Goal: Task Accomplishment & Management: Use online tool/utility

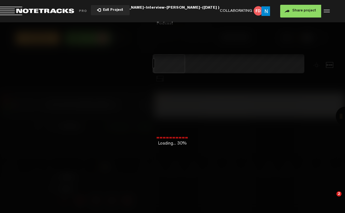
click at [9, 12] on span "Return to Project List" at bounding box center [44, 11] width 89 height 9
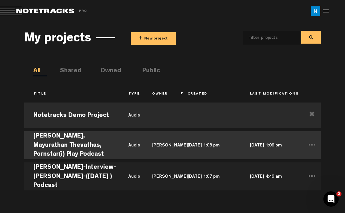
click at [66, 141] on td "[PERSON_NAME], Mayurathan Thevathas, Pornstar(i) Play Podcast" at bounding box center [71, 144] width 95 height 31
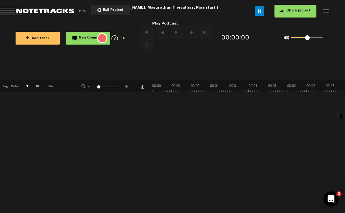
click at [0, 0] on div "X Your screen size is currently not optimal for this view. X Exit Project [PERS…" at bounding box center [172, 9] width 345 height 19
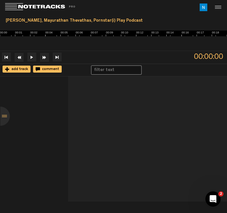
click at [21, 69] on span "add track" at bounding box center [19, 69] width 18 height 4
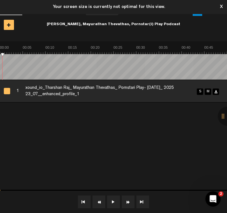
click at [111, 201] on button "1x" at bounding box center [113, 201] width 13 height 13
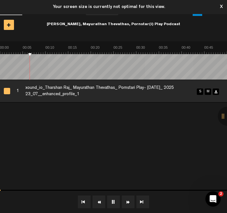
click at [111, 201] on button "1x" at bounding box center [113, 201] width 13 height 13
click at [71, 89] on span "xound_io_Tharshan Raj_ Mayurathan Thevathas_ Pornstari Play- [DATE]_ 2025 23_07…" at bounding box center [110, 91] width 170 height 22
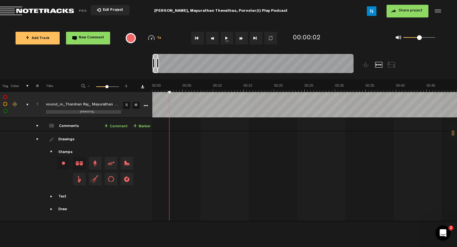
click at [84, 103] on div "Click to edit the title" at bounding box center [87, 105] width 83 height 6
click at [194, 89] on div "+ New drawing Tag Color # Title - 1 100 48 + 1 processing... xound_io_Tharshan …" at bounding box center [228, 143] width 457 height 129
click at [189, 120] on td "1 xound_io_Tharshan Raj_ Mayurathan Thevathas_ Pornstari Play- [DATE]_ 2025 23_…" at bounding box center [304, 124] width 305 height 13
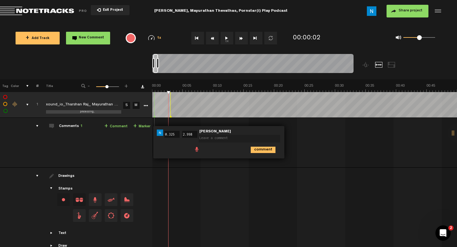
click at [222, 168] on td at bounding box center [304, 213] width 305 height 90
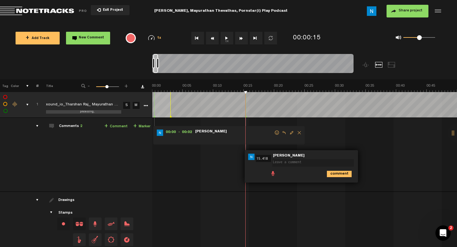
click at [141, 73] on nt-zoom-navigation-bar at bounding box center [228, 66] width 457 height 25
click at [298, 132] on span "Delete comment" at bounding box center [300, 133] width 8 height 4
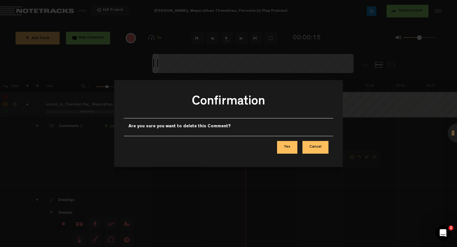
click at [285, 148] on button "Yes" at bounding box center [287, 147] width 20 height 13
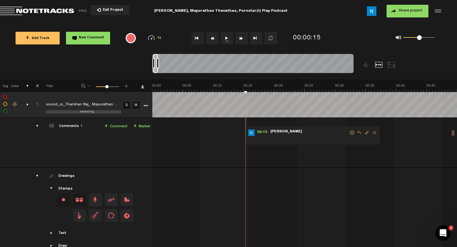
click at [345, 131] on span "Delete comment" at bounding box center [375, 133] width 8 height 4
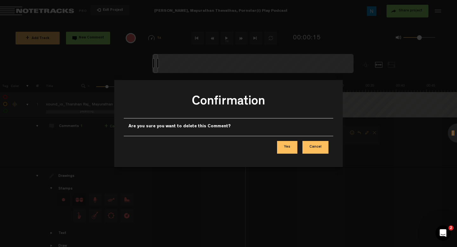
click at [286, 150] on button "Yes" at bounding box center [287, 147] width 20 height 13
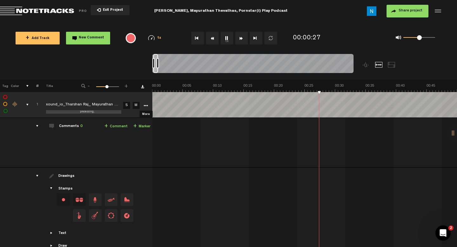
click at [145, 106] on icon "More" at bounding box center [146, 106] width 4 height 4
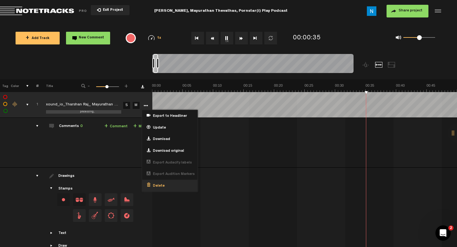
click at [164, 183] on div "Delete" at bounding box center [169, 186] width 55 height 12
click at [163, 187] on span "Delete" at bounding box center [158, 186] width 14 height 5
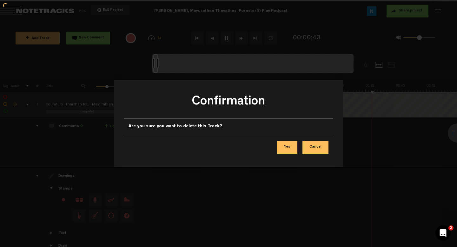
click at [315, 147] on div "Confirmation Are you sure you want to delete this Track? Yes Cancel" at bounding box center [228, 123] width 229 height 247
click at [315, 146] on div "Confirmation Are you sure you want to delete this Track? Yes Cancel" at bounding box center [228, 123] width 229 height 247
click at [314, 148] on div "Confirmation Are you sure you want to delete this Track? Yes Cancel" at bounding box center [228, 123] width 229 height 247
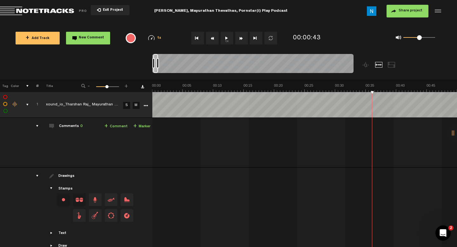
scroll to position [13, 0]
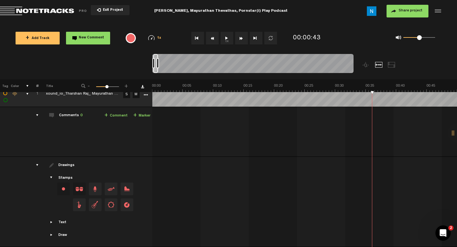
click at [34, 10] on span "Return to Project List" at bounding box center [44, 11] width 89 height 9
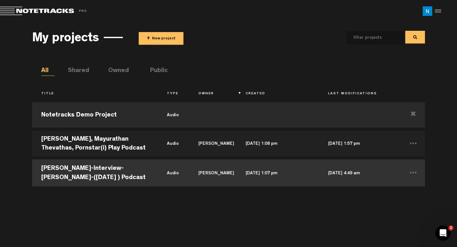
click at [168, 169] on td "audio" at bounding box center [173, 172] width 31 height 29
click at [113, 166] on td "[PERSON_NAME]-Interview-[PERSON_NAME]-([DATE] ) Podcast" at bounding box center [95, 172] width 126 height 29
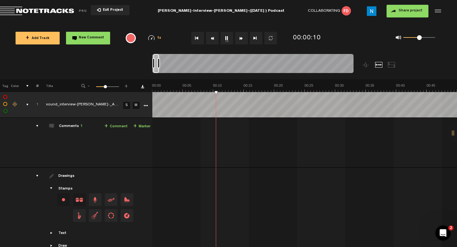
click at [42, 13] on span "Return to Project List" at bounding box center [44, 11] width 89 height 9
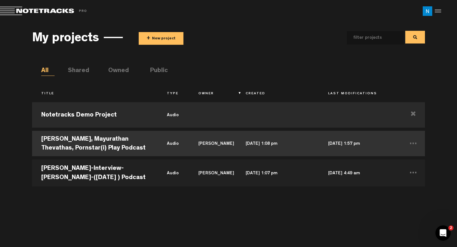
click at [102, 139] on td "[PERSON_NAME], Mayurathan Thevathas, Pornstar(i) Play Podcast" at bounding box center [95, 143] width 126 height 29
